Goal: Navigation & Orientation: Find specific page/section

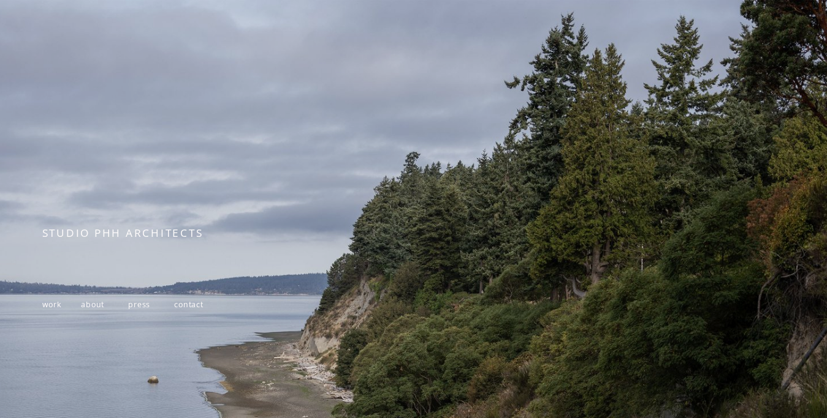
click at [537, 165] on div at bounding box center [413, 288] width 827 height 576
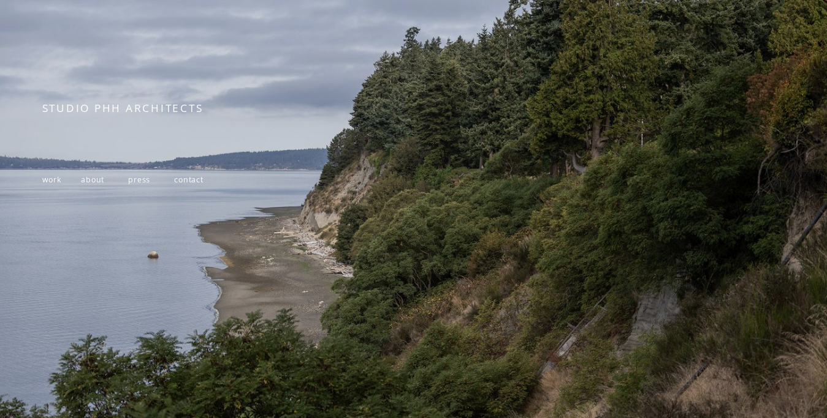
click at [452, 246] on div at bounding box center [413, 163] width 827 height 576
click at [138, 112] on span "STUDIO PHH ARCHITECTS" at bounding box center [122, 108] width 161 height 14
click at [50, 184] on span "work" at bounding box center [52, 180] width 20 height 10
click at [188, 184] on span "contact" at bounding box center [188, 180] width 29 height 10
